Goal: Task Accomplishment & Management: Use online tool/utility

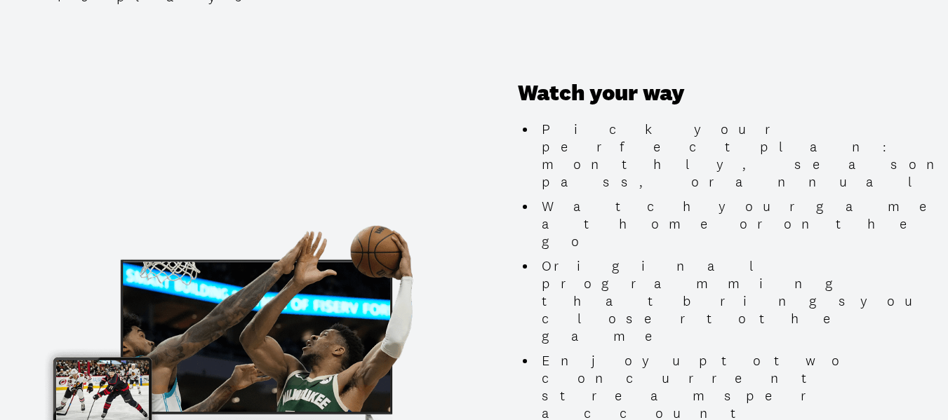
scroll to position [1353, 0]
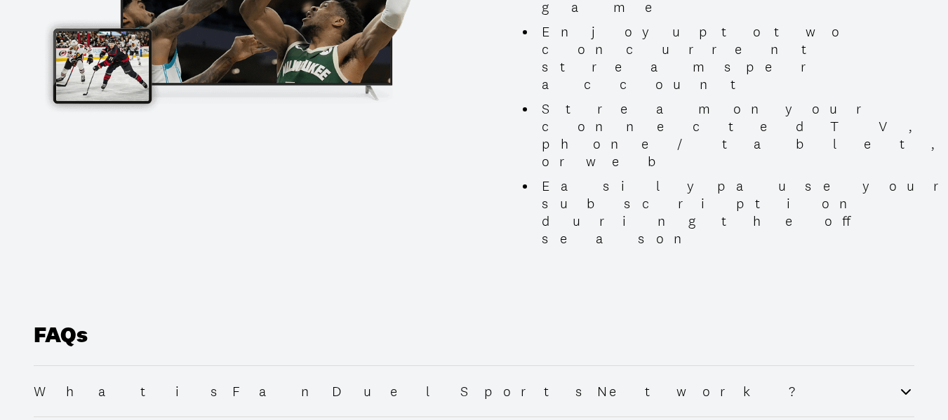
scroll to position [1683, 0]
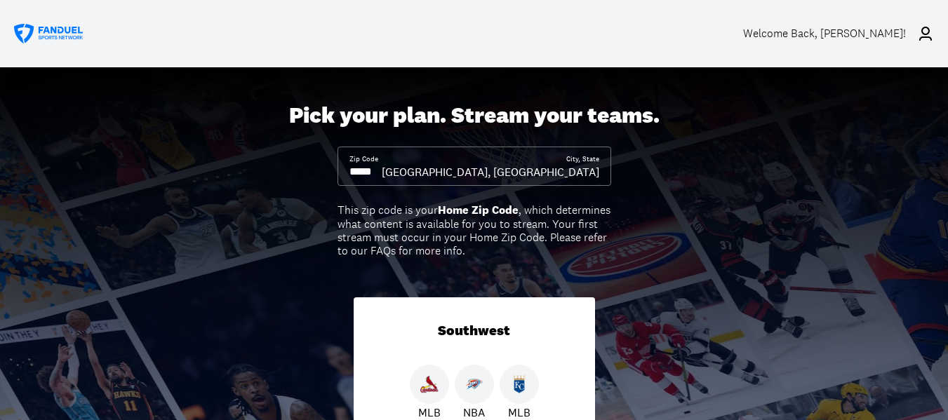
click at [881, 31] on div "Welcome Back , Carl Parman!" at bounding box center [824, 33] width 163 height 13
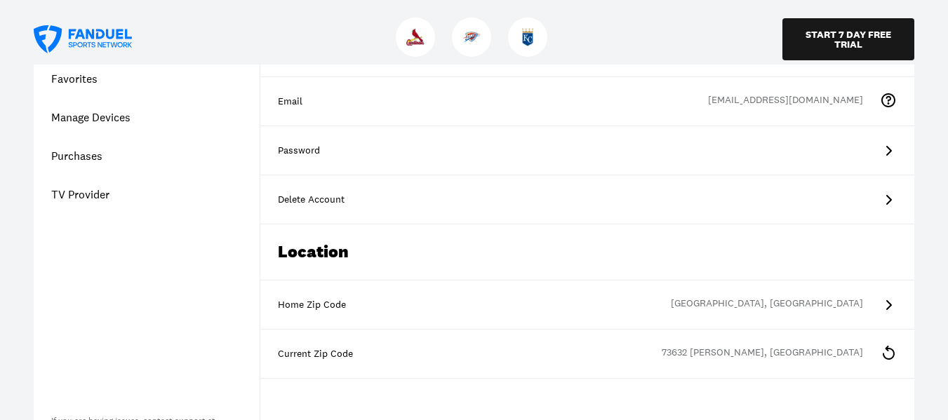
scroll to position [133, 0]
click at [889, 201] on icon at bounding box center [889, 199] width 6 height 10
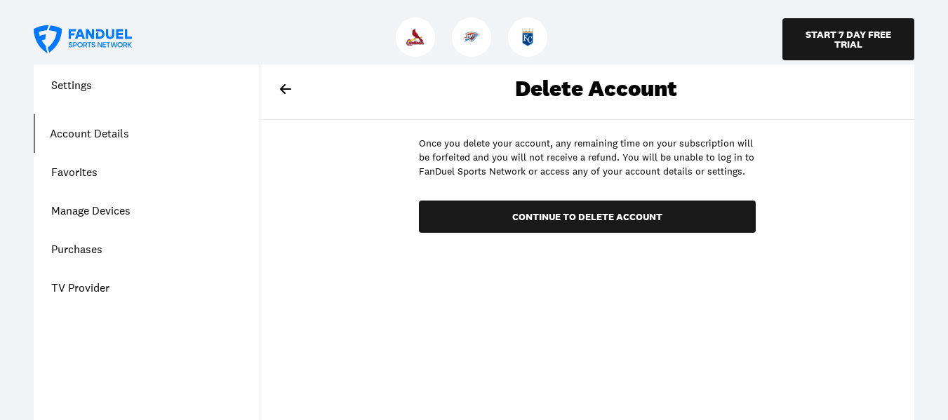
scroll to position [33, 0]
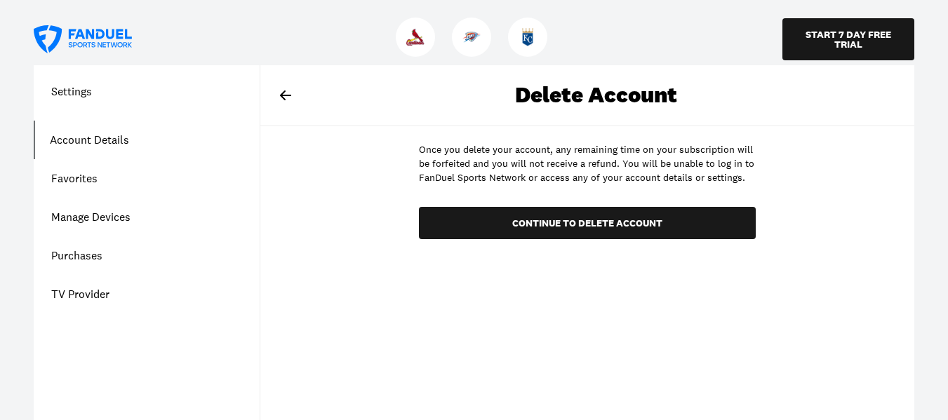
click at [91, 296] on link "TV Provider" at bounding box center [147, 294] width 226 height 39
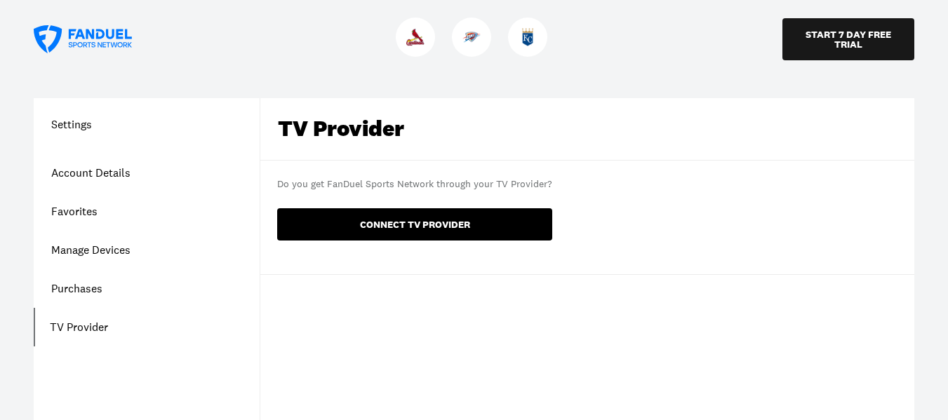
click at [448, 224] on button "CONNECT TV PROVIDER" at bounding box center [414, 224] width 275 height 32
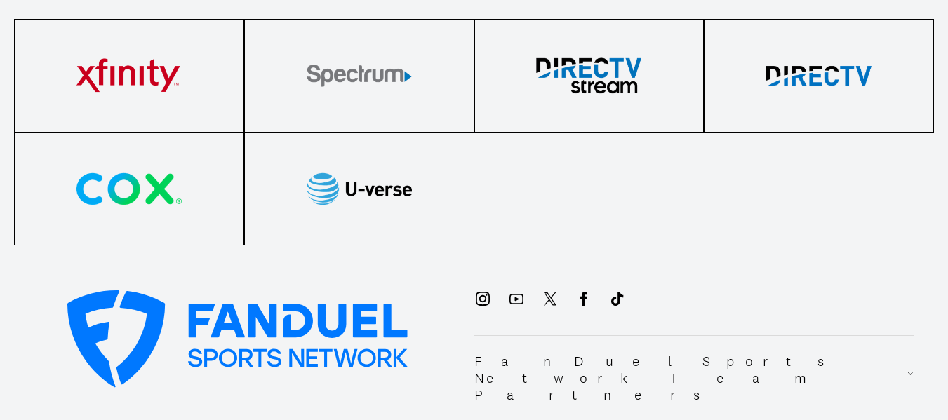
scroll to position [248, 0]
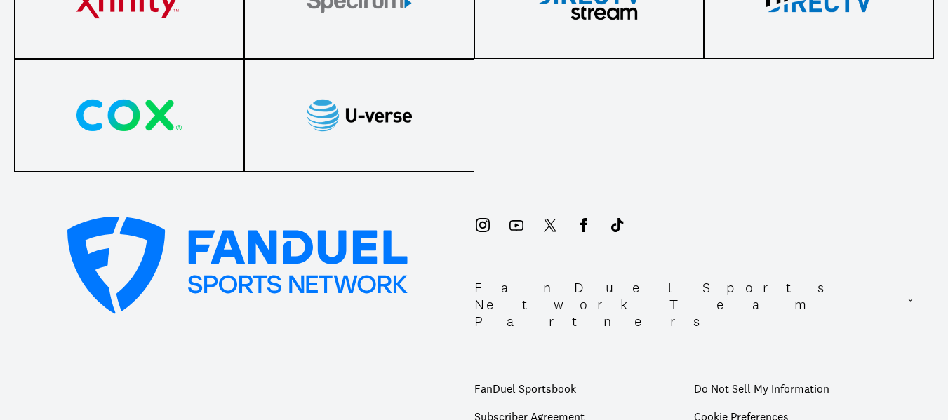
click at [520, 225] on icon at bounding box center [516, 225] width 17 height 17
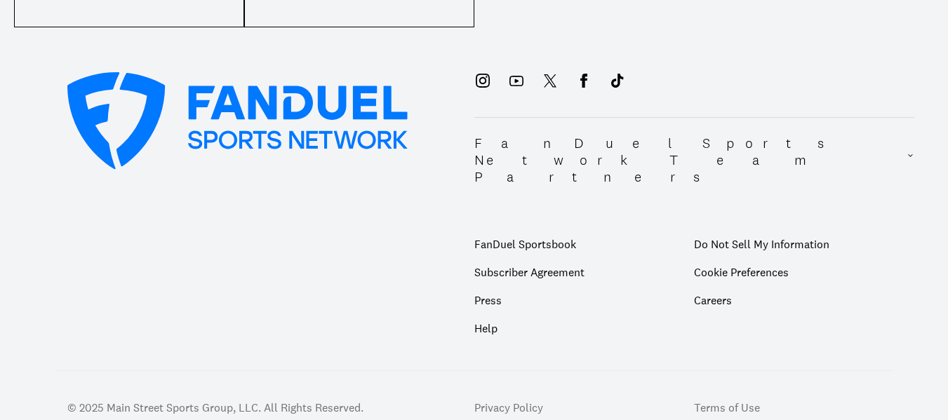
scroll to position [394, 0]
click at [487, 314] on p "Help" at bounding box center [584, 328] width 220 height 28
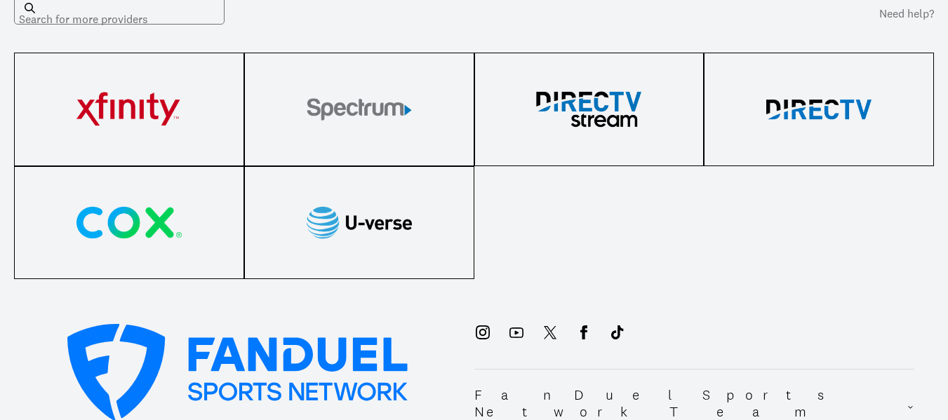
scroll to position [142, 0]
click at [382, 228] on img at bounding box center [359, 222] width 105 height 42
click at [624, 117] on img at bounding box center [588, 109] width 105 height 42
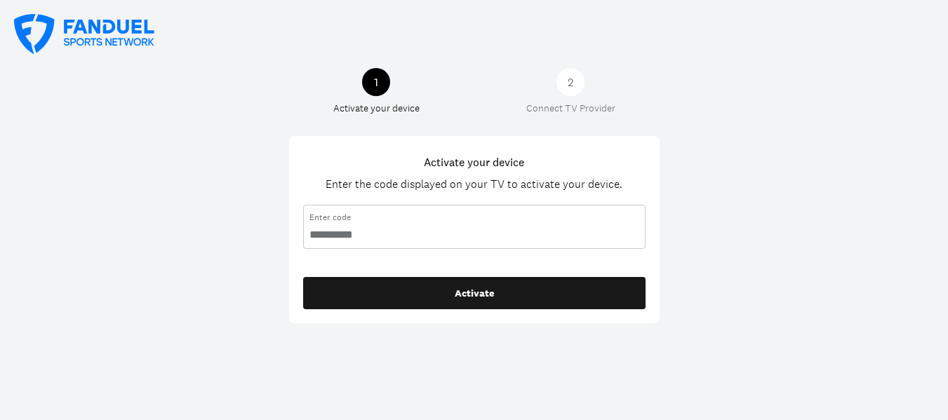
click at [330, 239] on input "code" at bounding box center [474, 234] width 330 height 15
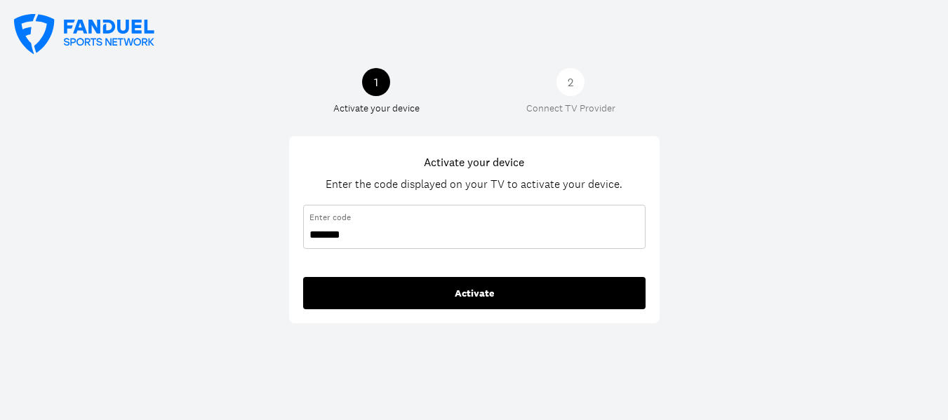
type input "*******"
click at [462, 292] on button "Activate" at bounding box center [474, 293] width 342 height 32
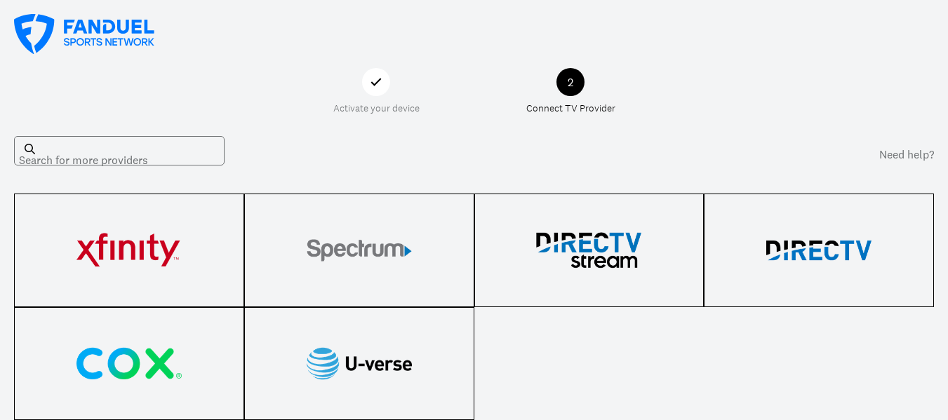
click at [382, 99] on div "Activate your device" at bounding box center [376, 91] width 109 height 47
click at [376, 87] on icon at bounding box center [376, 82] width 17 height 17
click at [381, 111] on div "Activate your device" at bounding box center [376, 109] width 86 height 12
click at [378, 75] on icon at bounding box center [376, 82] width 17 height 17
click at [377, 74] on icon at bounding box center [376, 82] width 17 height 17
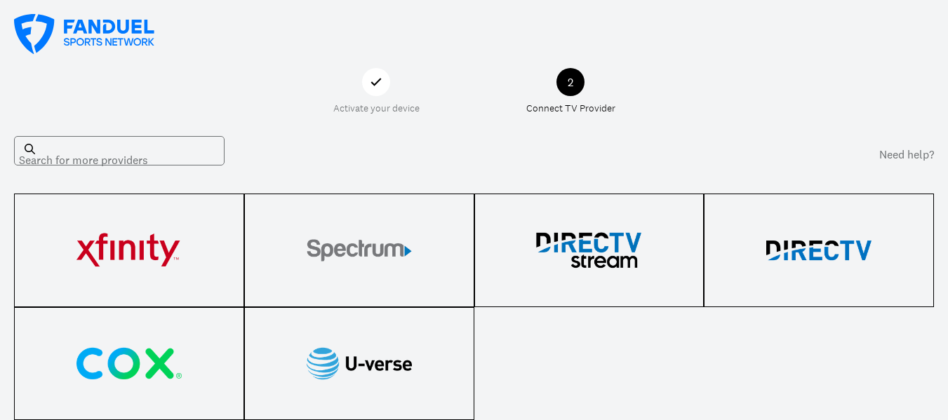
click at [377, 74] on icon at bounding box center [376, 82] width 17 height 17
